Goal: Transaction & Acquisition: Purchase product/service

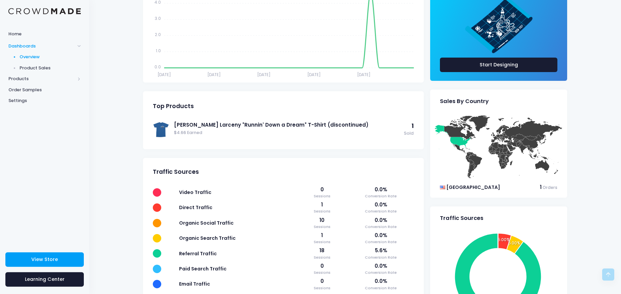
scroll to position [145, 0]
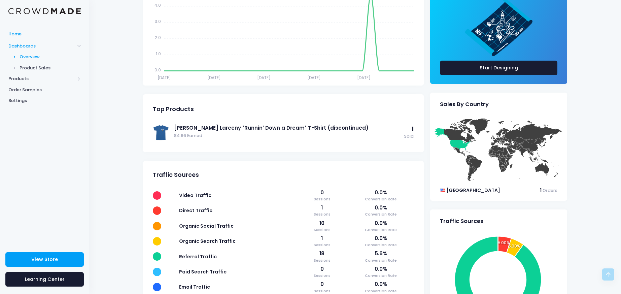
click at [18, 34] on span "Home" at bounding box center [44, 34] width 72 height 7
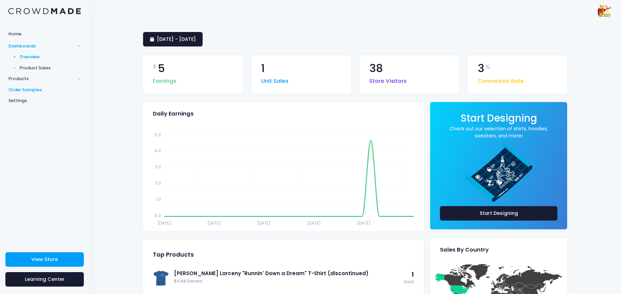
click at [34, 87] on span "Order Samples" at bounding box center [44, 89] width 72 height 7
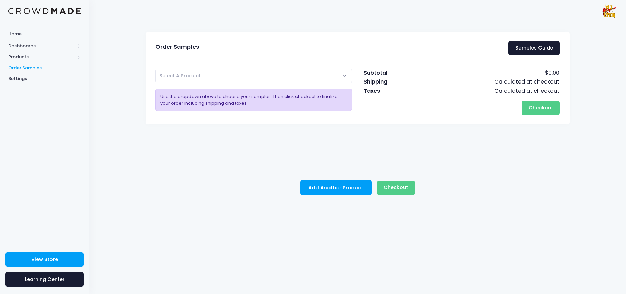
click at [318, 74] on span "Select A Product" at bounding box center [253, 76] width 197 height 14
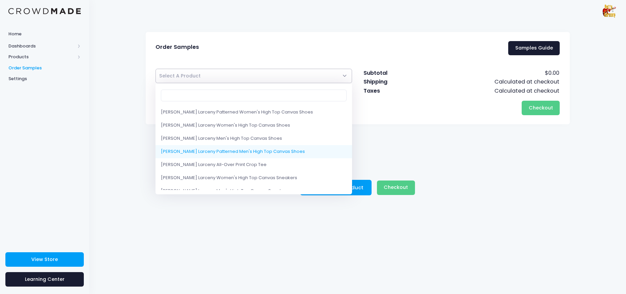
select select "10200792105234"
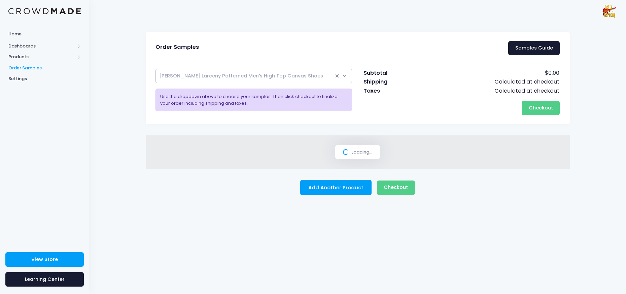
select select
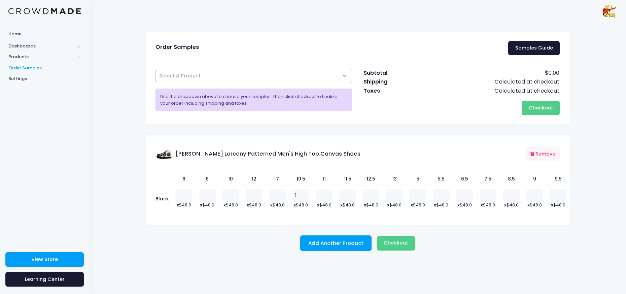
type input "1"
click at [304, 195] on input "1" at bounding box center [300, 195] width 17 height 12
click at [401, 246] on span "Checkout" at bounding box center [396, 242] width 24 height 7
